Goal: Navigation & Orientation: Find specific page/section

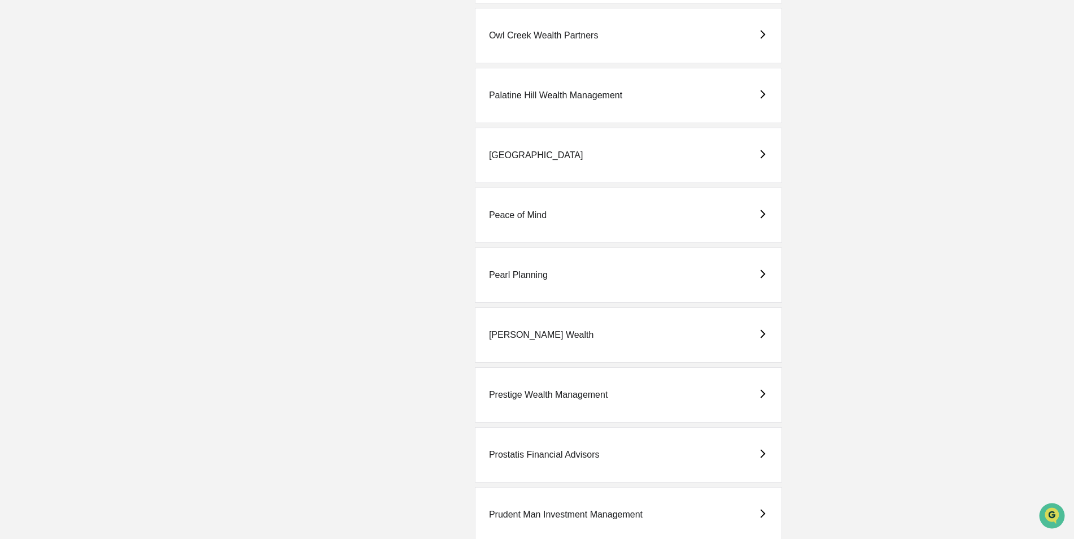
scroll to position [1976, 0]
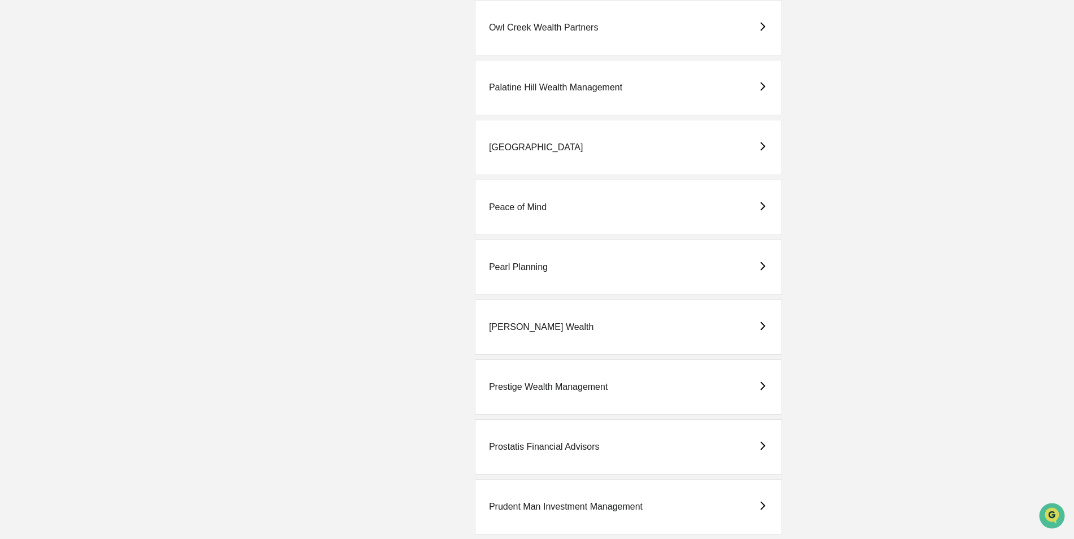
click at [518, 257] on div "Pearl Planning" at bounding box center [628, 266] width 307 height 55
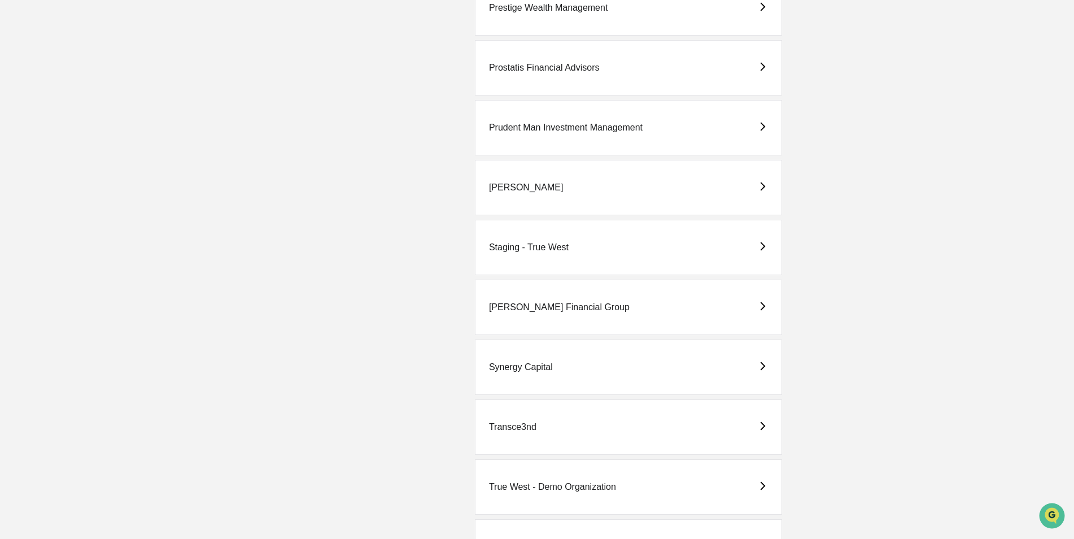
scroll to position [2595, 0]
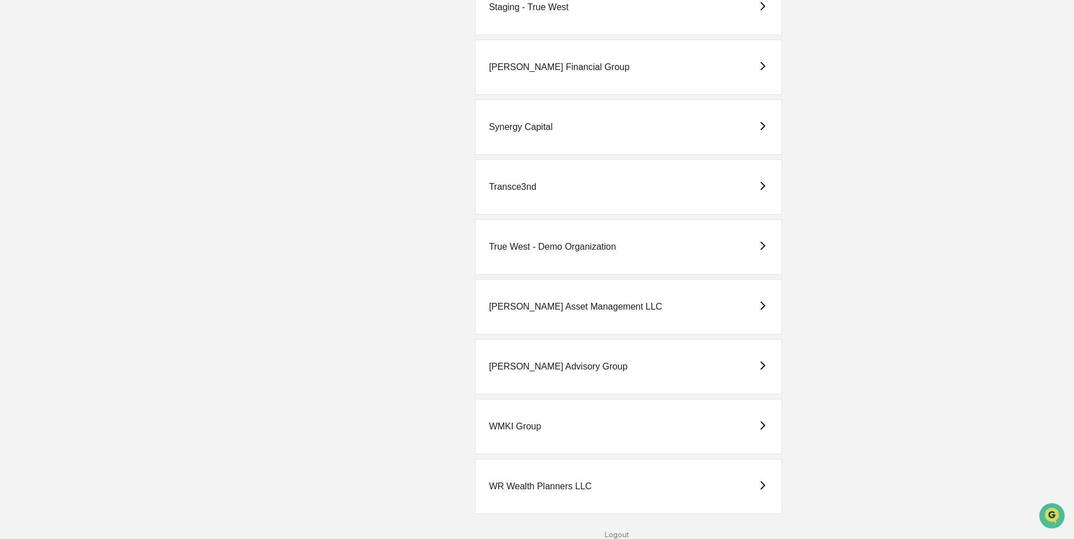
click at [538, 251] on div "True West - Demo Organization" at bounding box center [552, 247] width 127 height 10
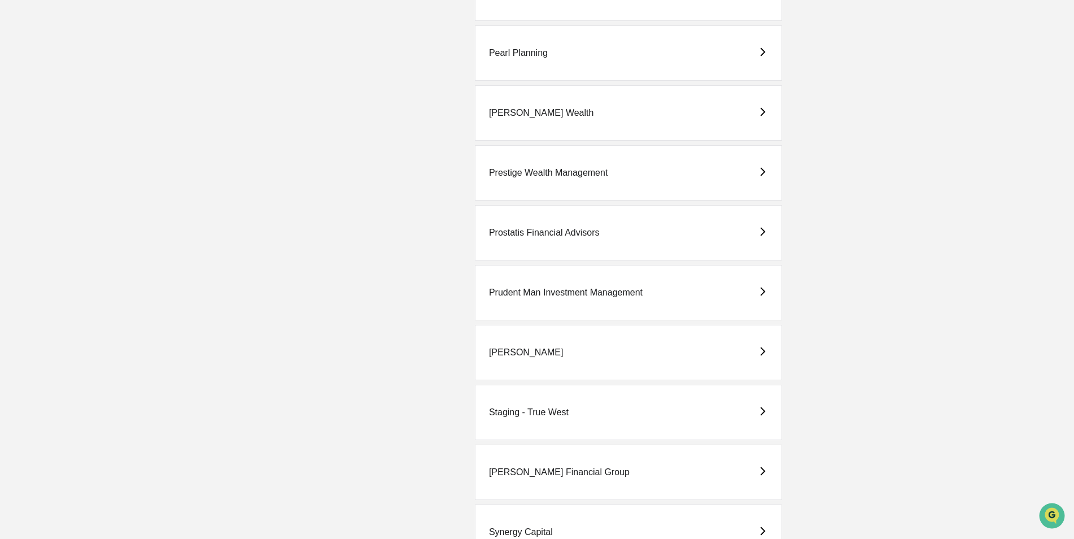
scroll to position [2032, 0]
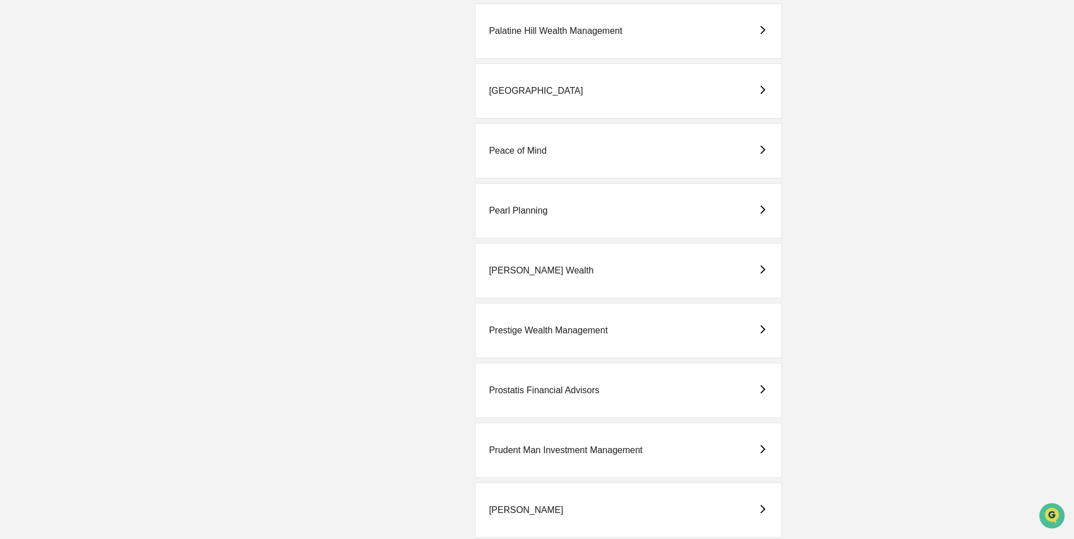
click at [521, 211] on div "Pearl Planning" at bounding box center [518, 210] width 59 height 10
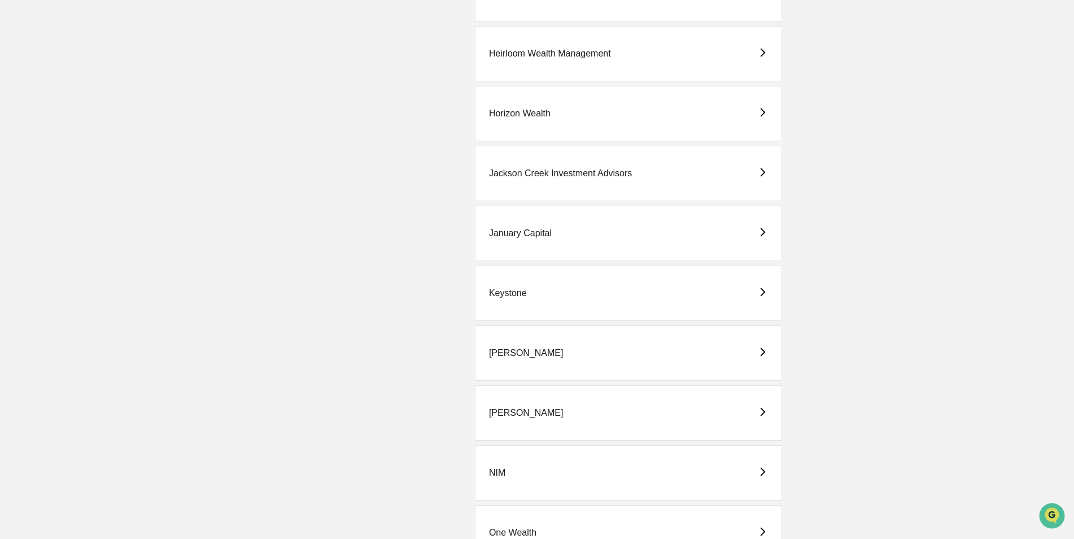
scroll to position [1750, 0]
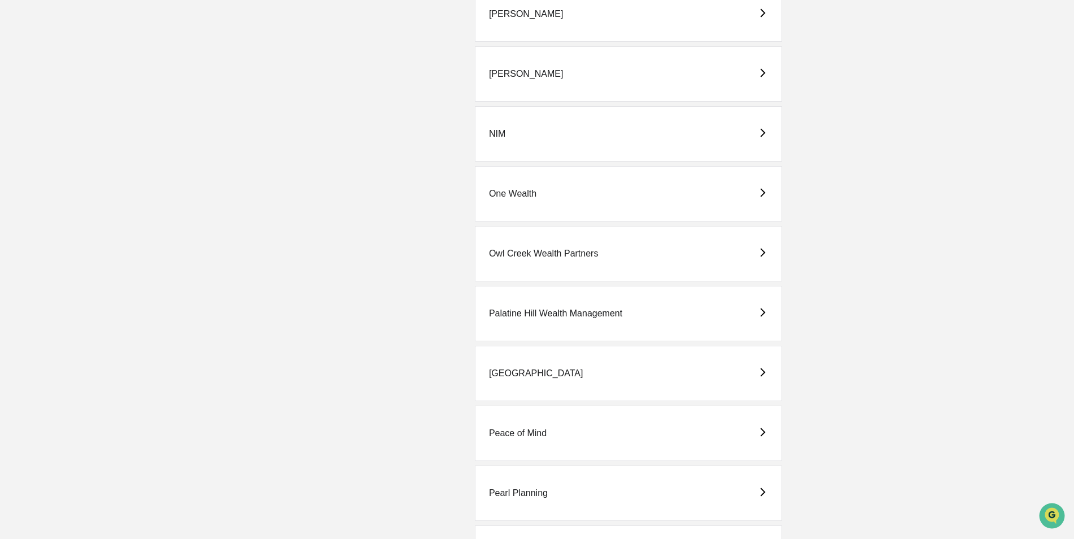
click at [527, 489] on div "Pearl Planning" at bounding box center [518, 493] width 59 height 10
